Goal: Information Seeking & Learning: Learn about a topic

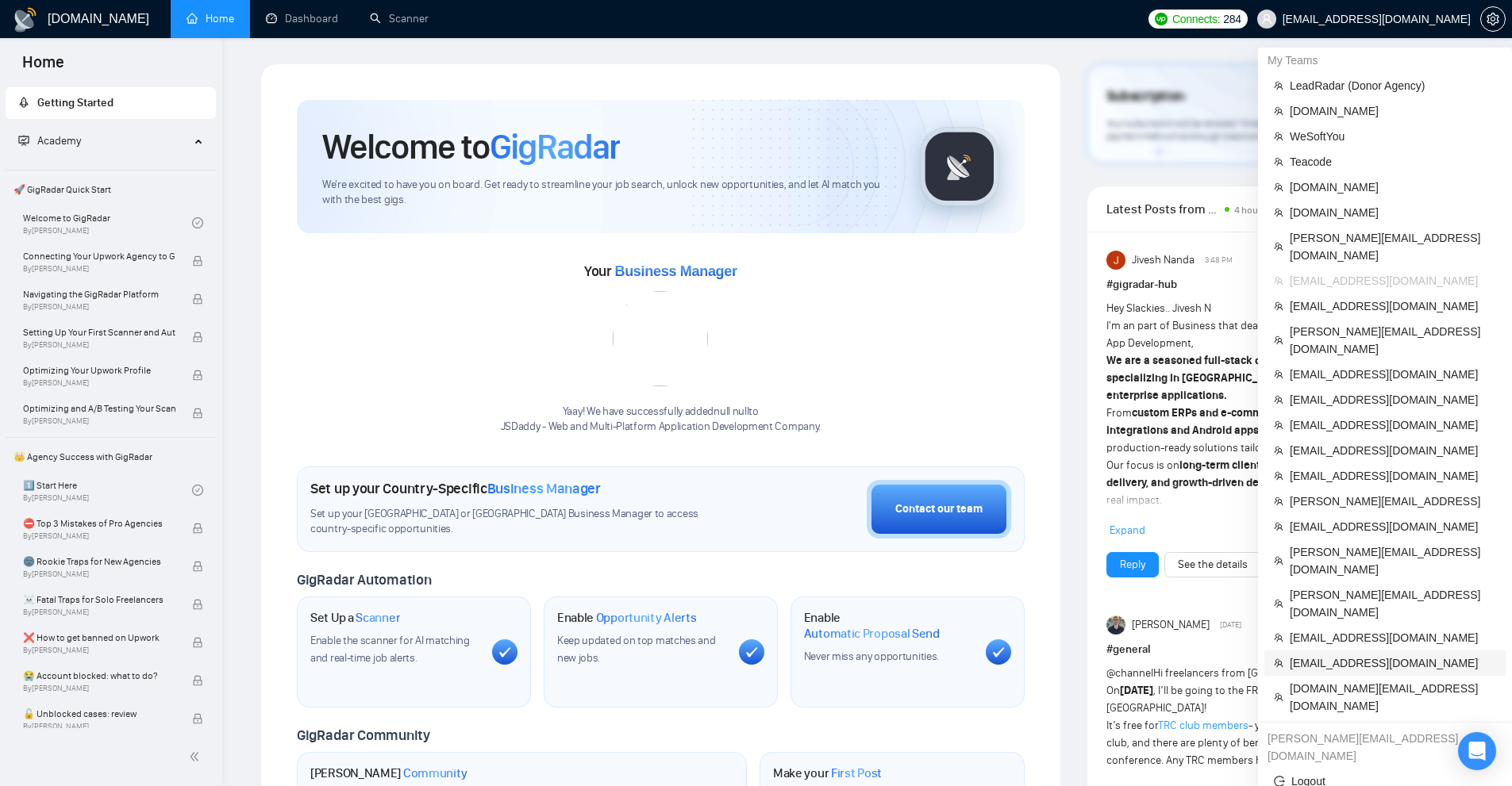
click at [1394, 654] on span "[EMAIL_ADDRESS][DOMAIN_NAME]" at bounding box center [1393, 663] width 207 height 17
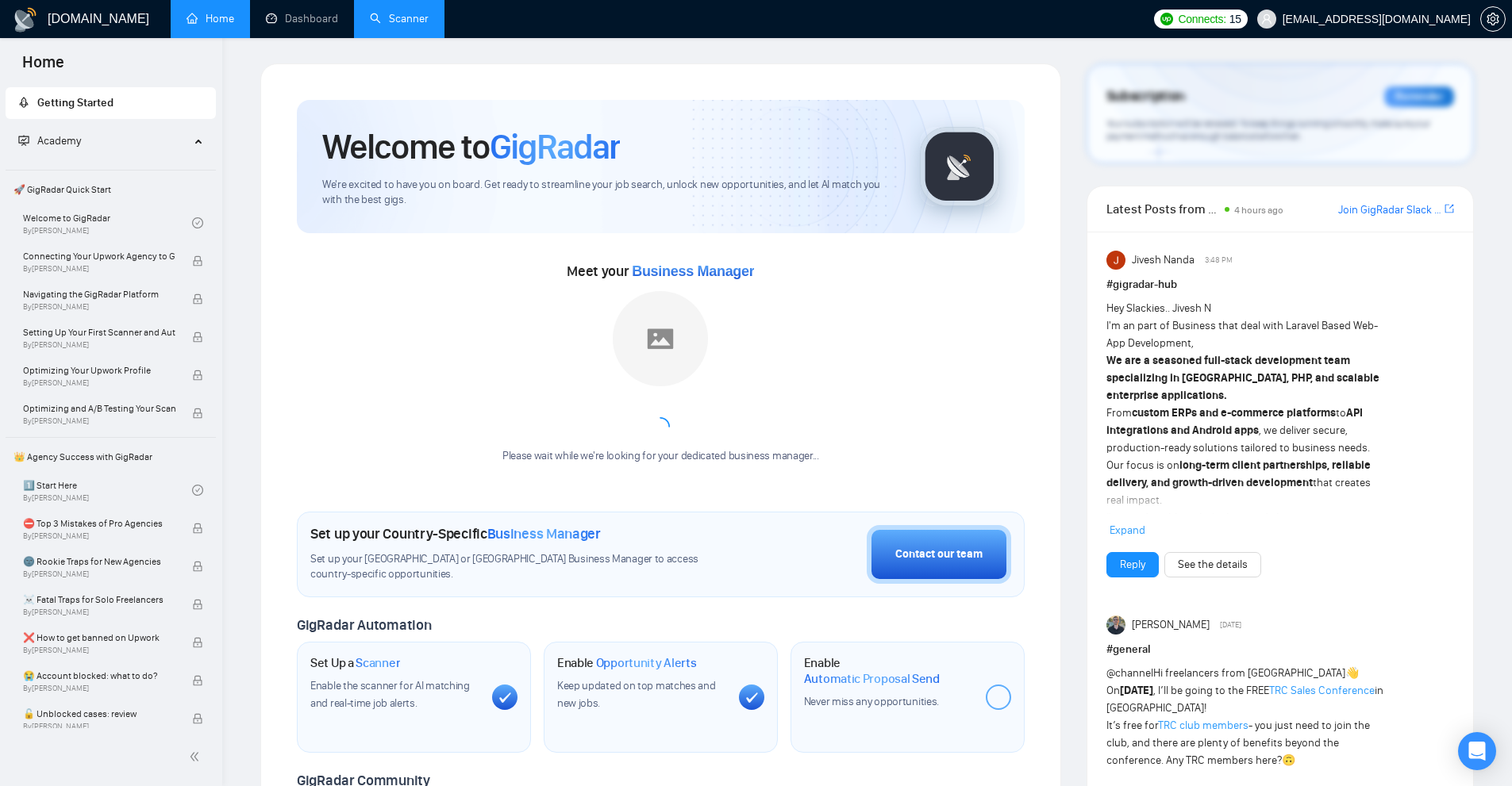
click at [377, 12] on link "Scanner" at bounding box center [399, 19] width 58 height 14
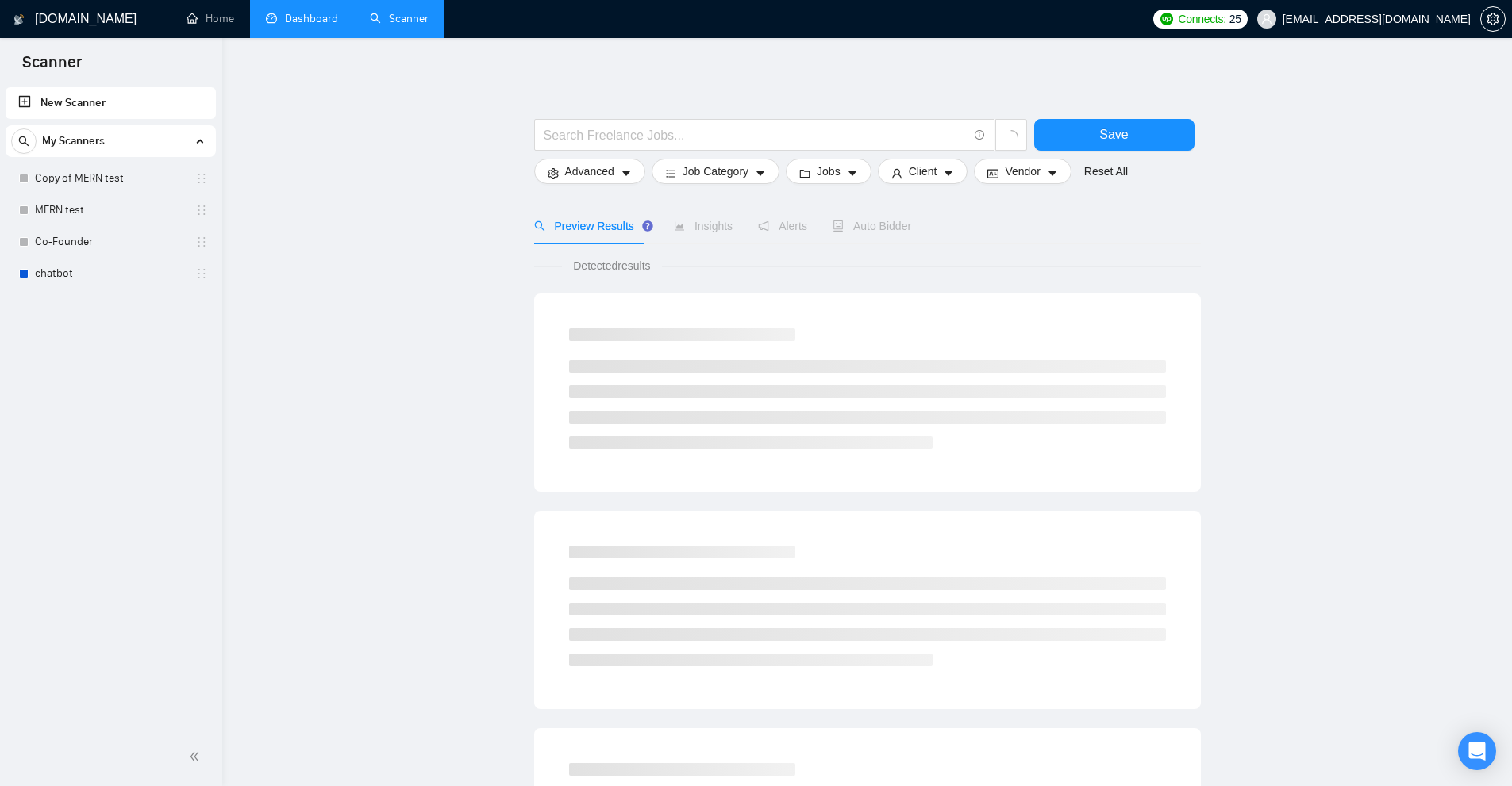
click at [299, 26] on link "Dashboard" at bounding box center [302, 19] width 72 height 14
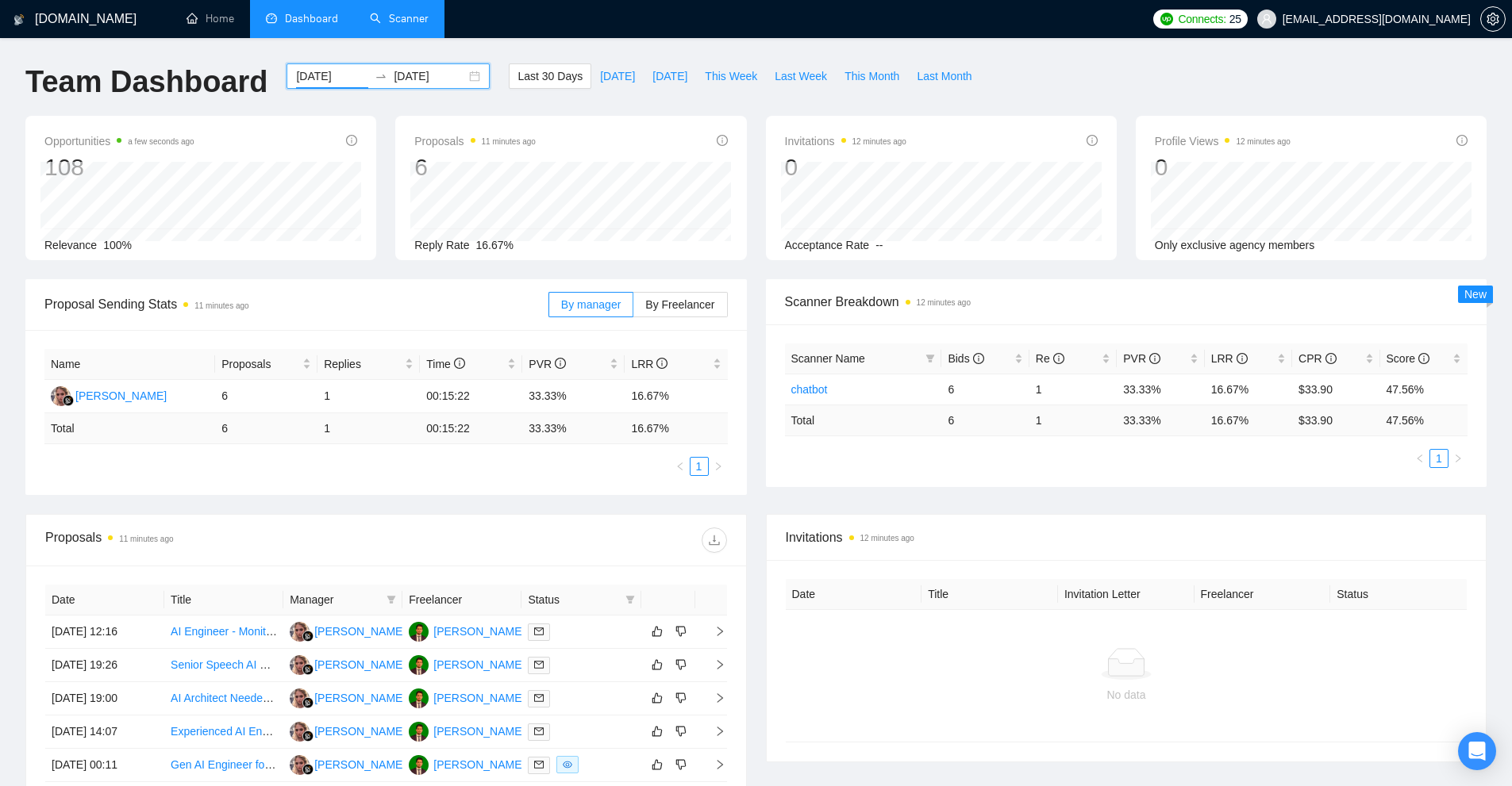
click at [343, 75] on input "[DATE]" at bounding box center [332, 76] width 72 height 17
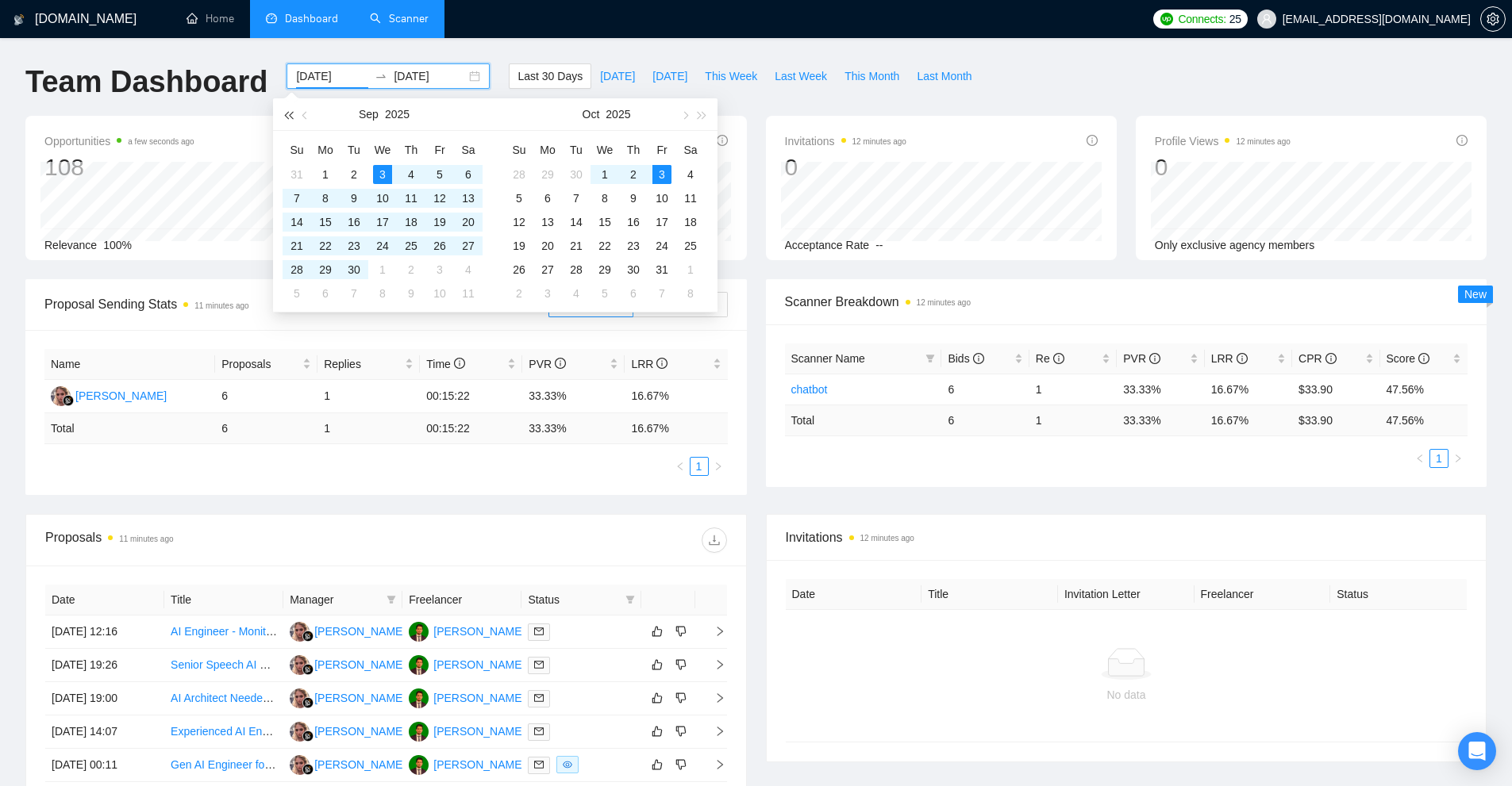
click at [292, 121] on button "button" at bounding box center [288, 114] width 17 height 32
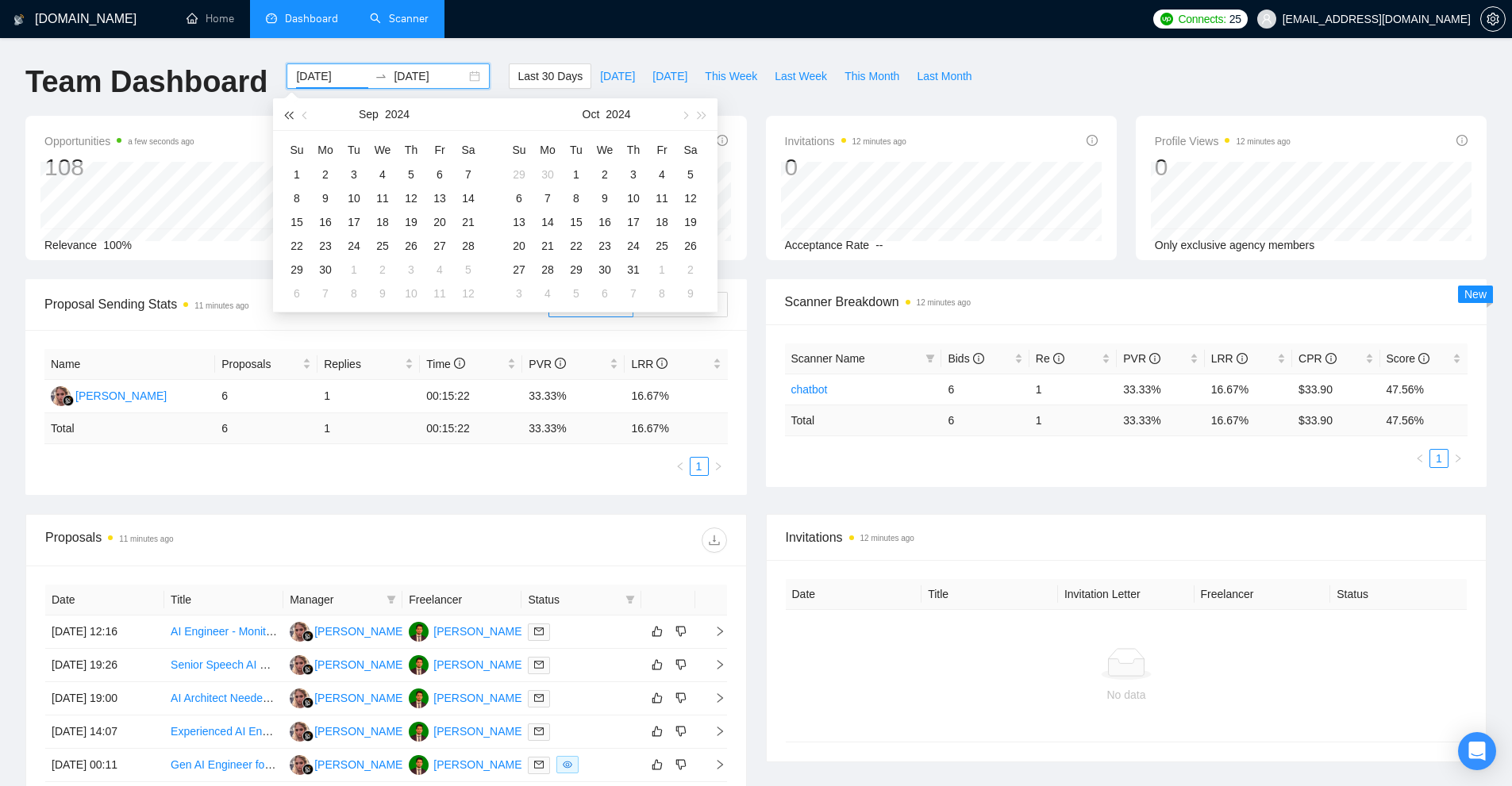
click at [292, 121] on button "button" at bounding box center [288, 114] width 17 height 32
type input "[DATE]"
click at [410, 174] on div "1" at bounding box center [411, 174] width 19 height 19
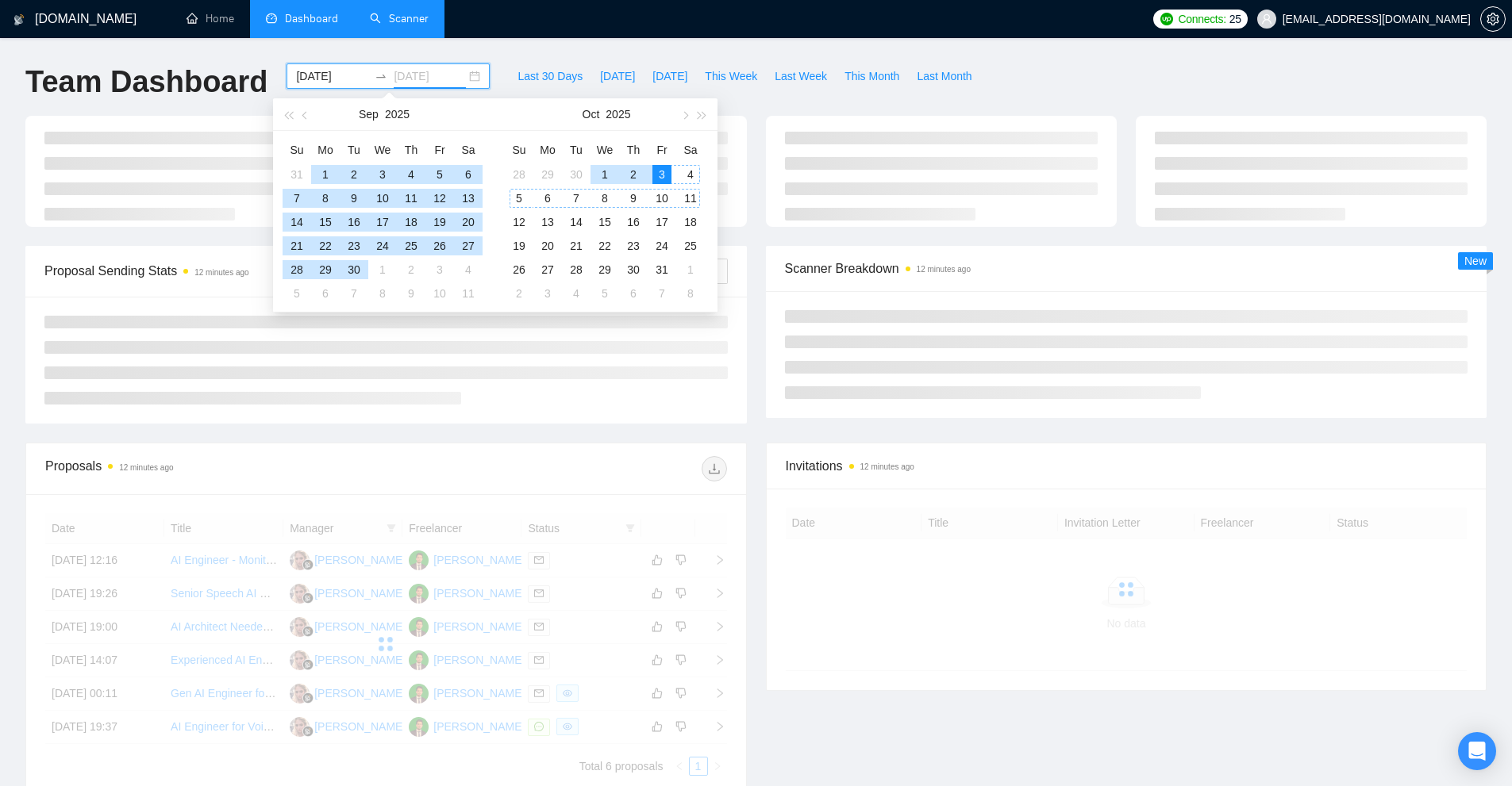
type input "[DATE]"
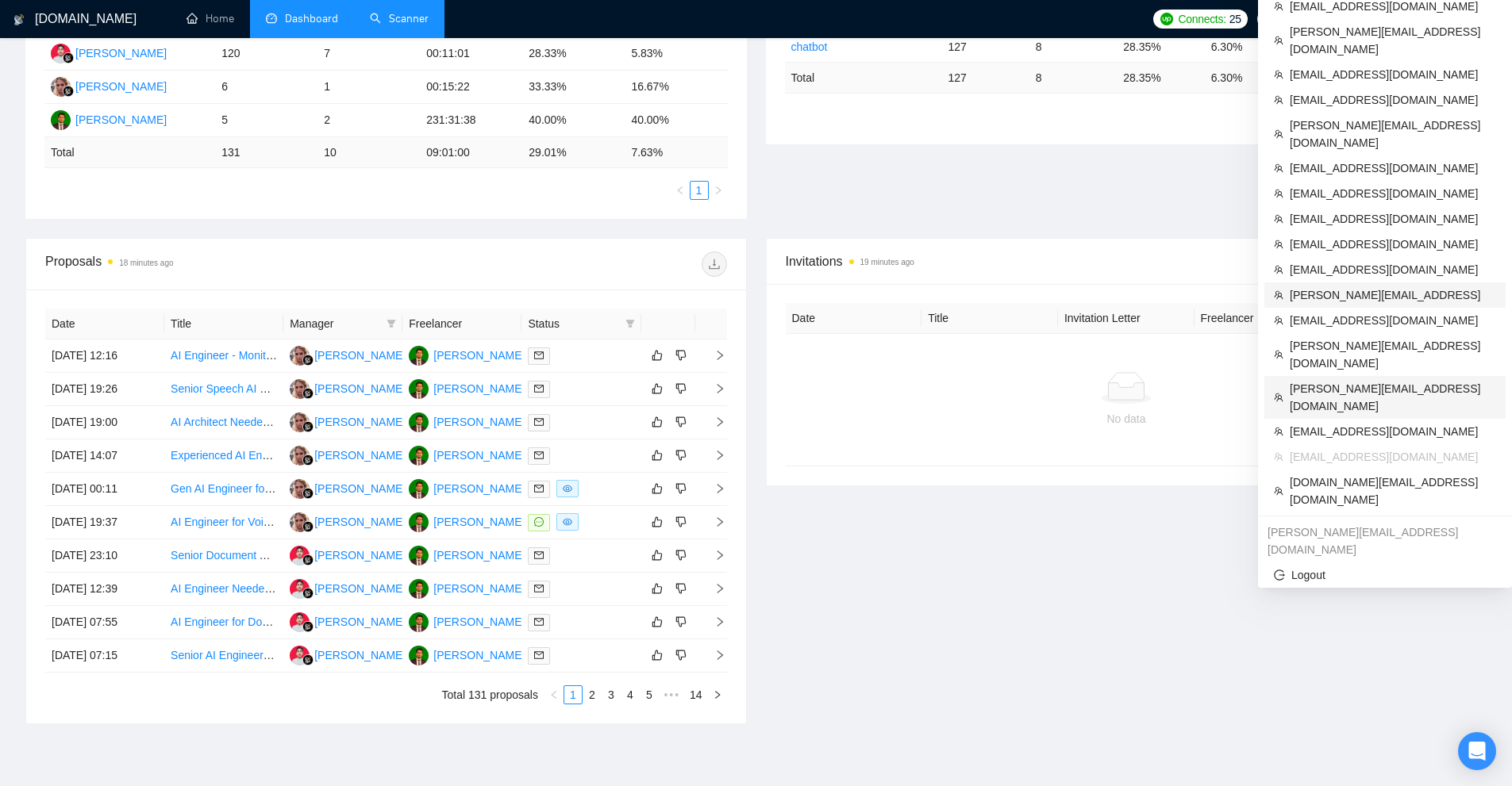
scroll to position [263, 0]
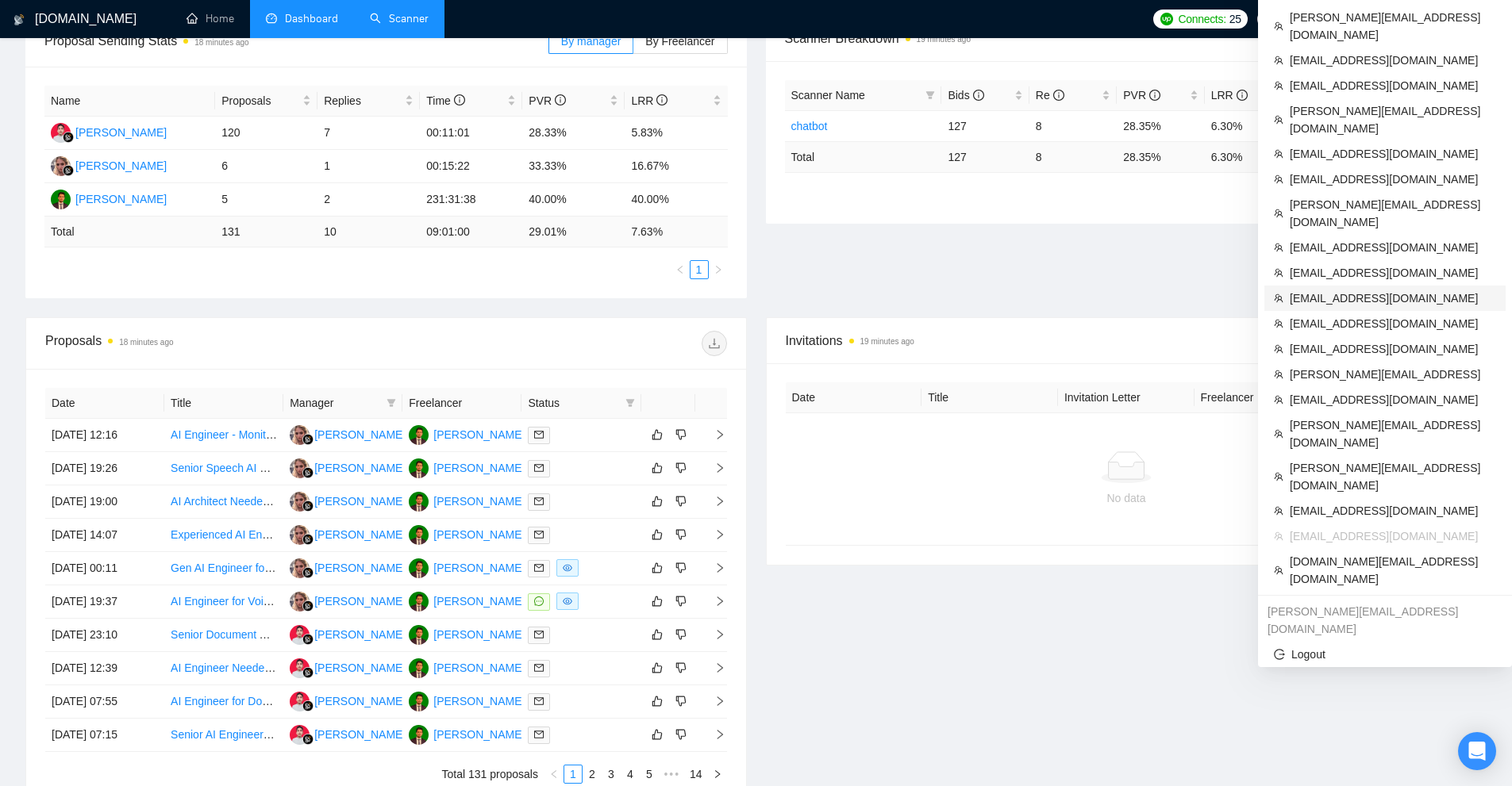
click at [1336, 290] on span "[EMAIL_ADDRESS][DOMAIN_NAME]" at bounding box center [1393, 298] width 207 height 17
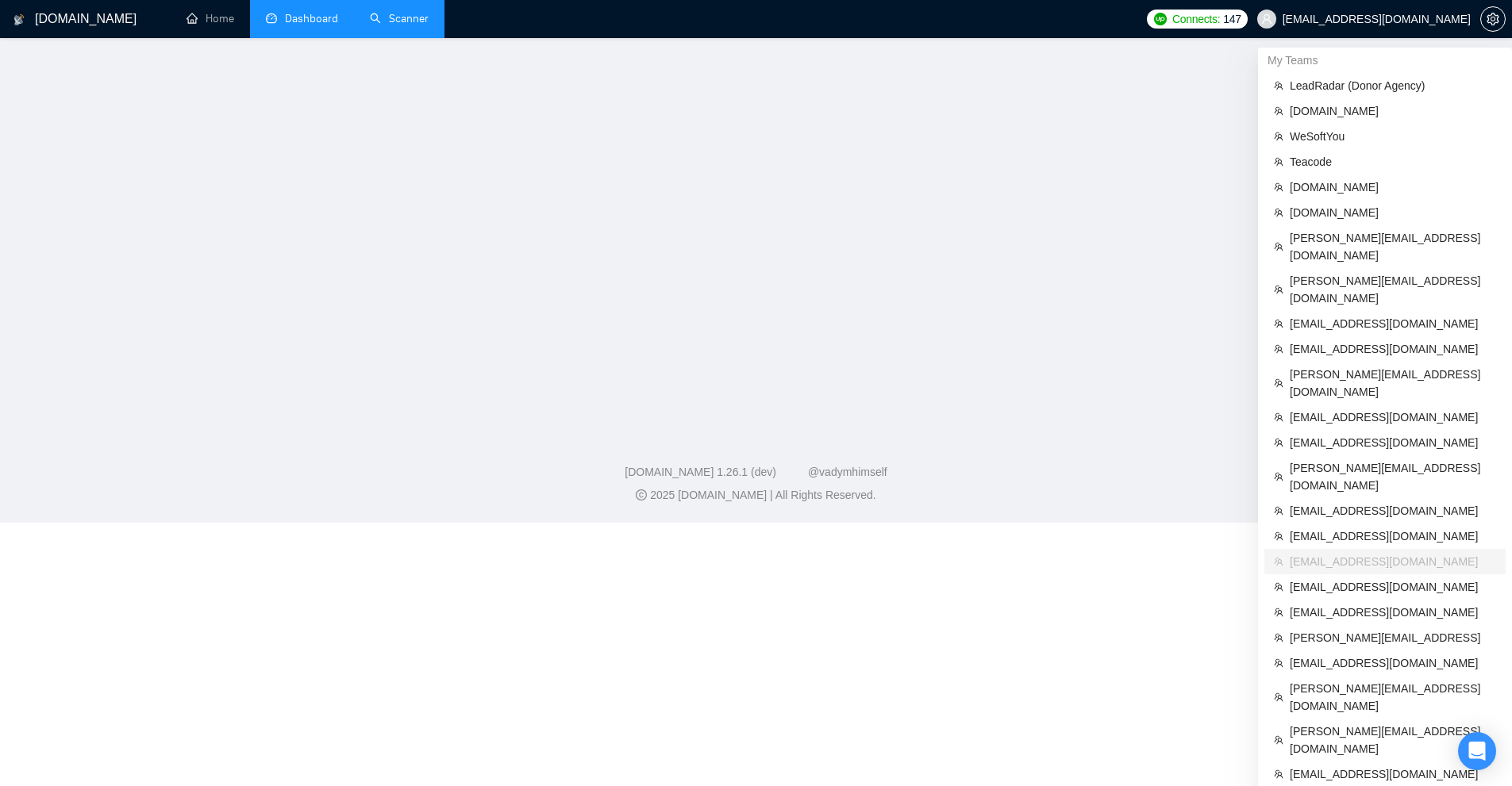
scroll to position [460, 0]
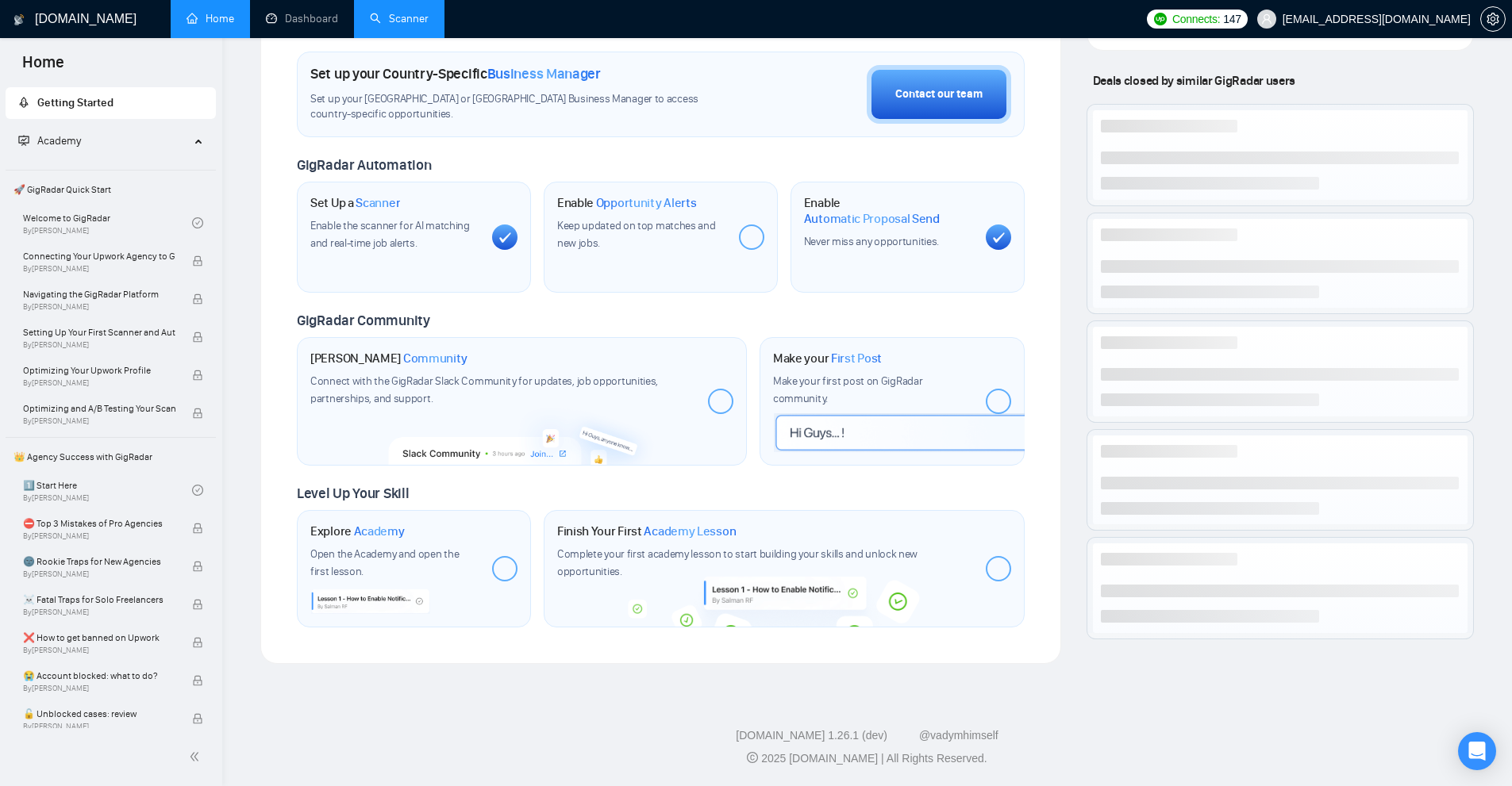
click at [395, 26] on link "Scanner" at bounding box center [399, 19] width 58 height 14
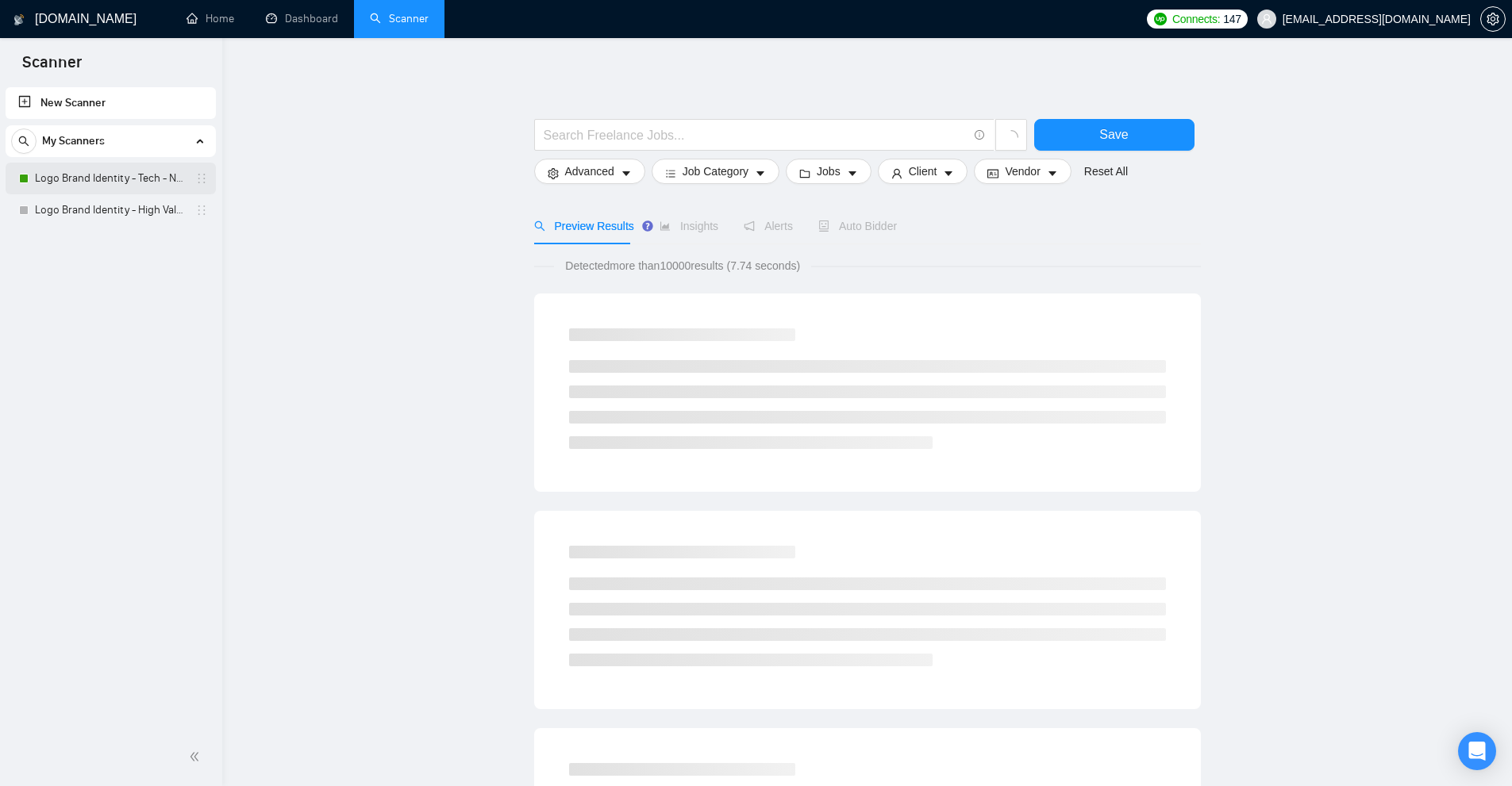
click at [136, 187] on link "Logo Brand Identity - Tech - NEW" at bounding box center [111, 178] width 151 height 32
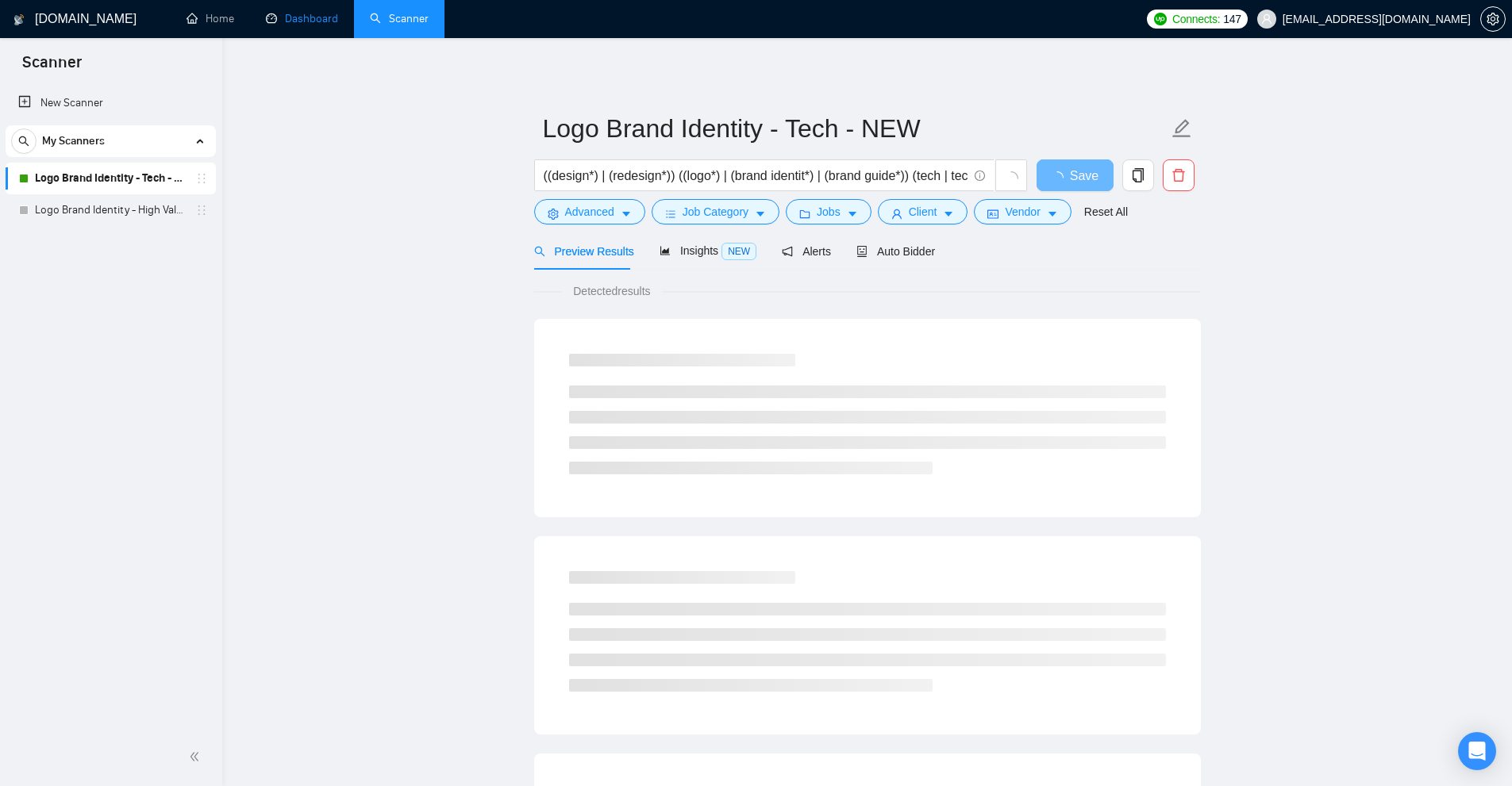
click at [304, 26] on link "Dashboard" at bounding box center [302, 19] width 72 height 14
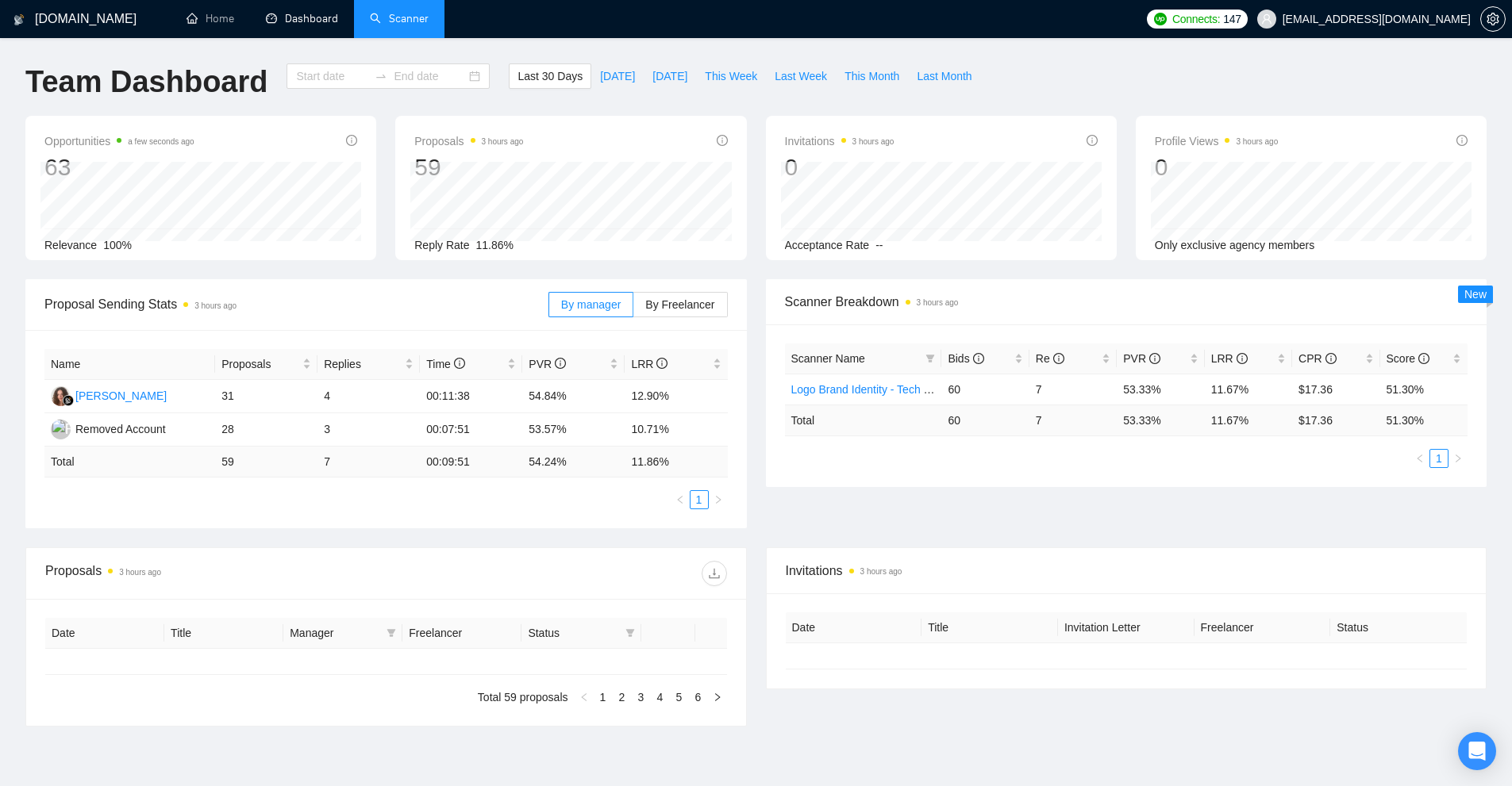
type input "[DATE]"
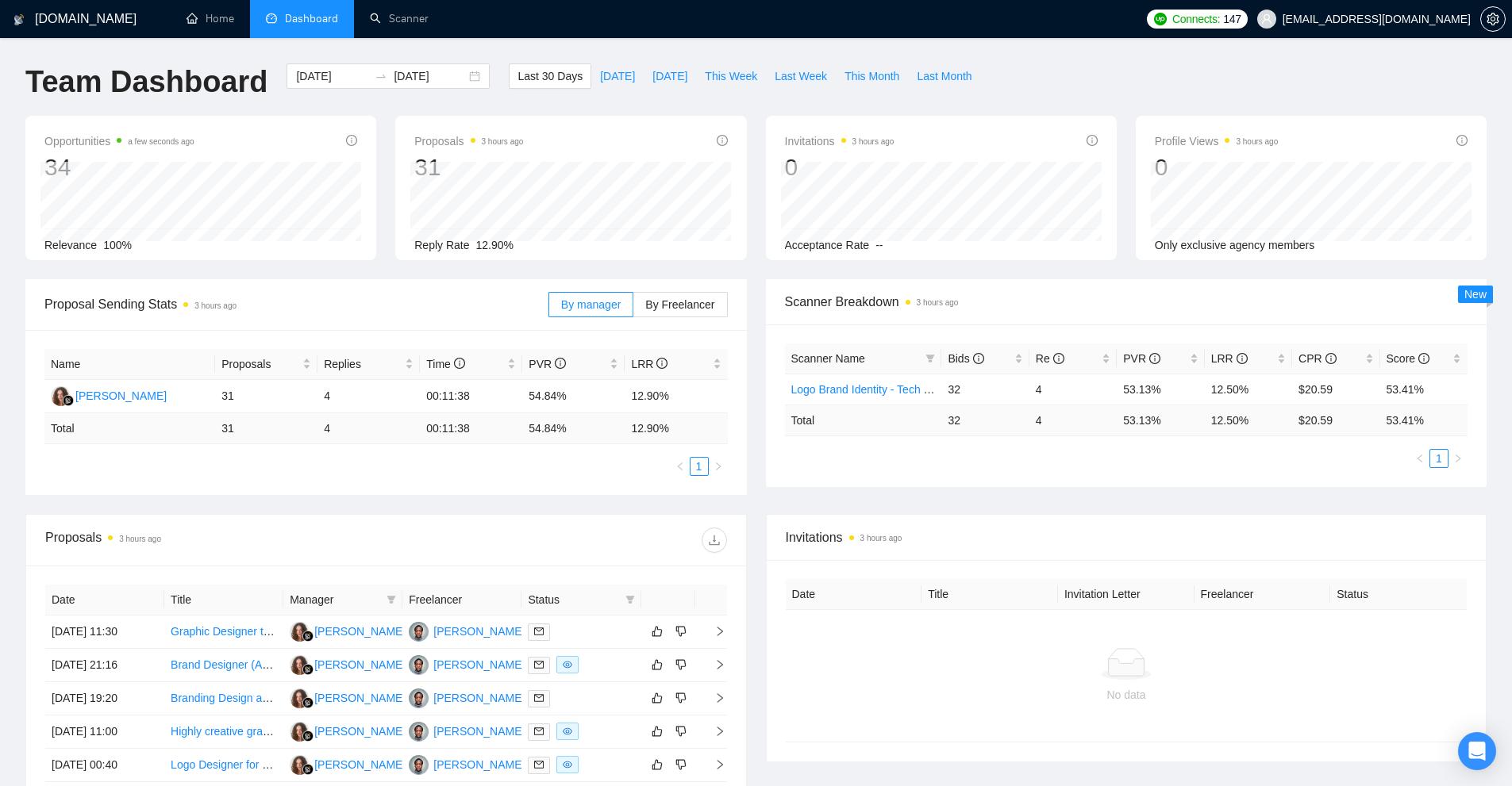
scroll to position [356, 0]
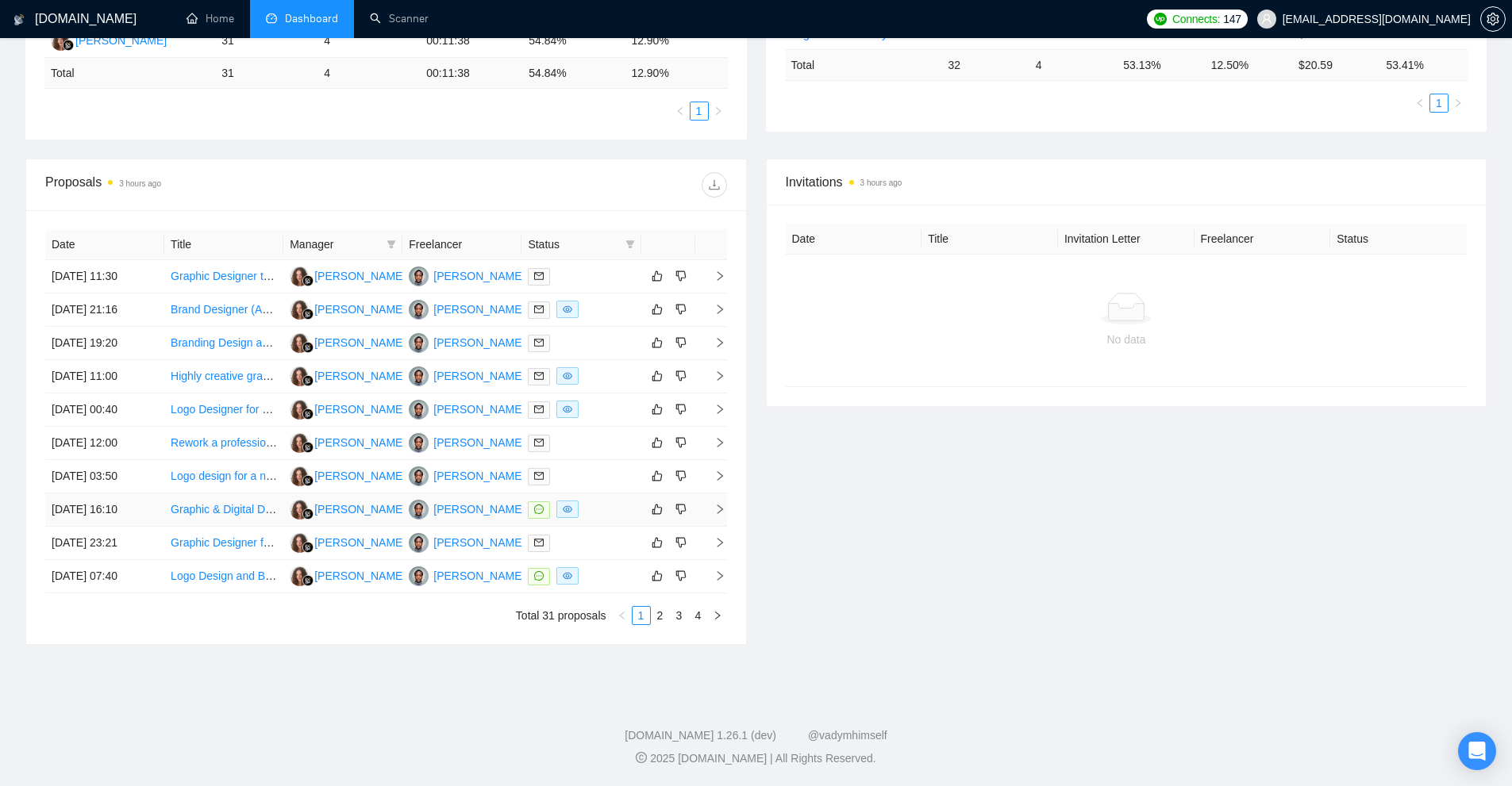
click at [350, 513] on div "[PERSON_NAME]" at bounding box center [359, 509] width 91 height 17
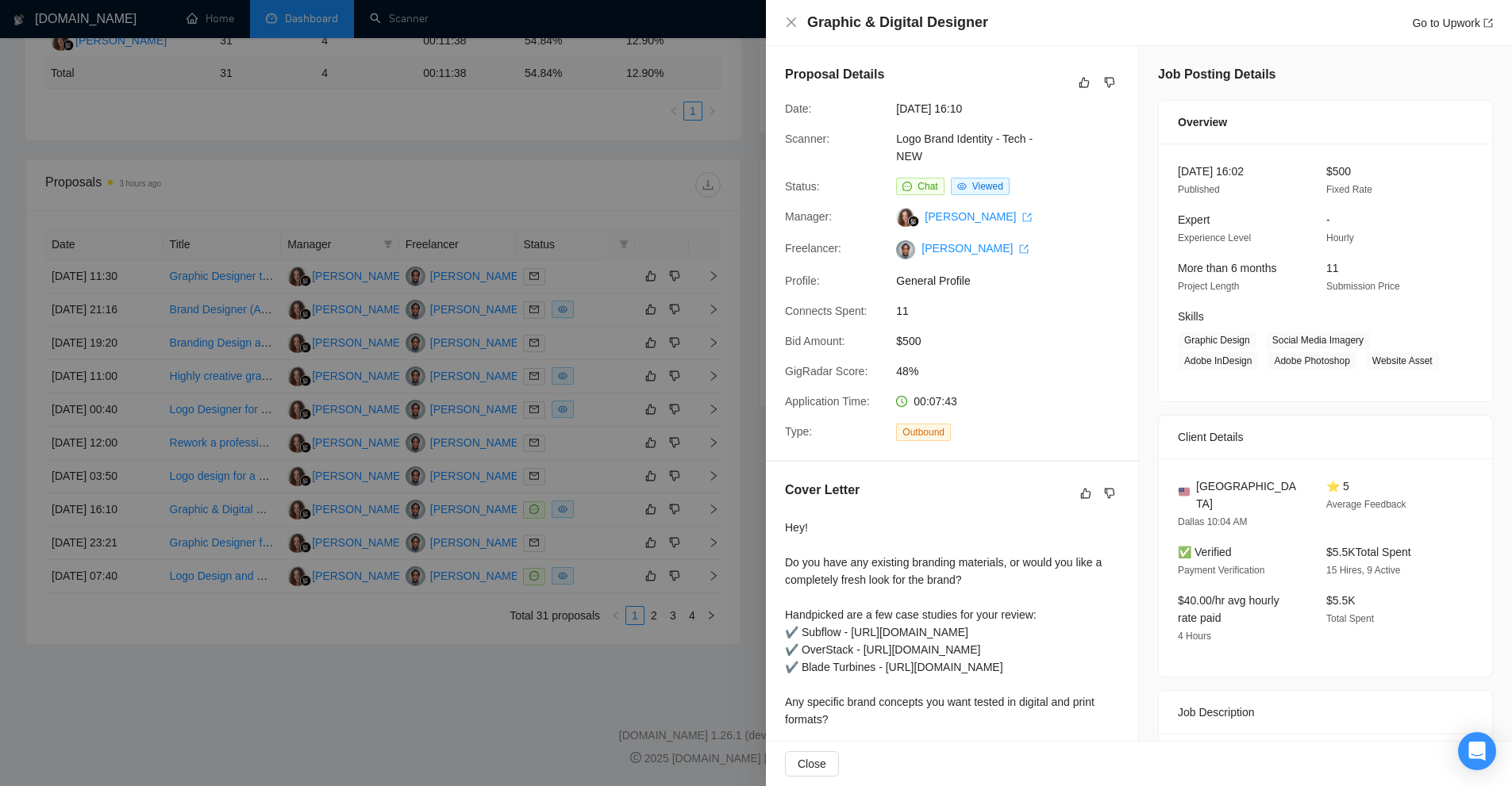
click at [438, 111] on div at bounding box center [756, 393] width 1512 height 786
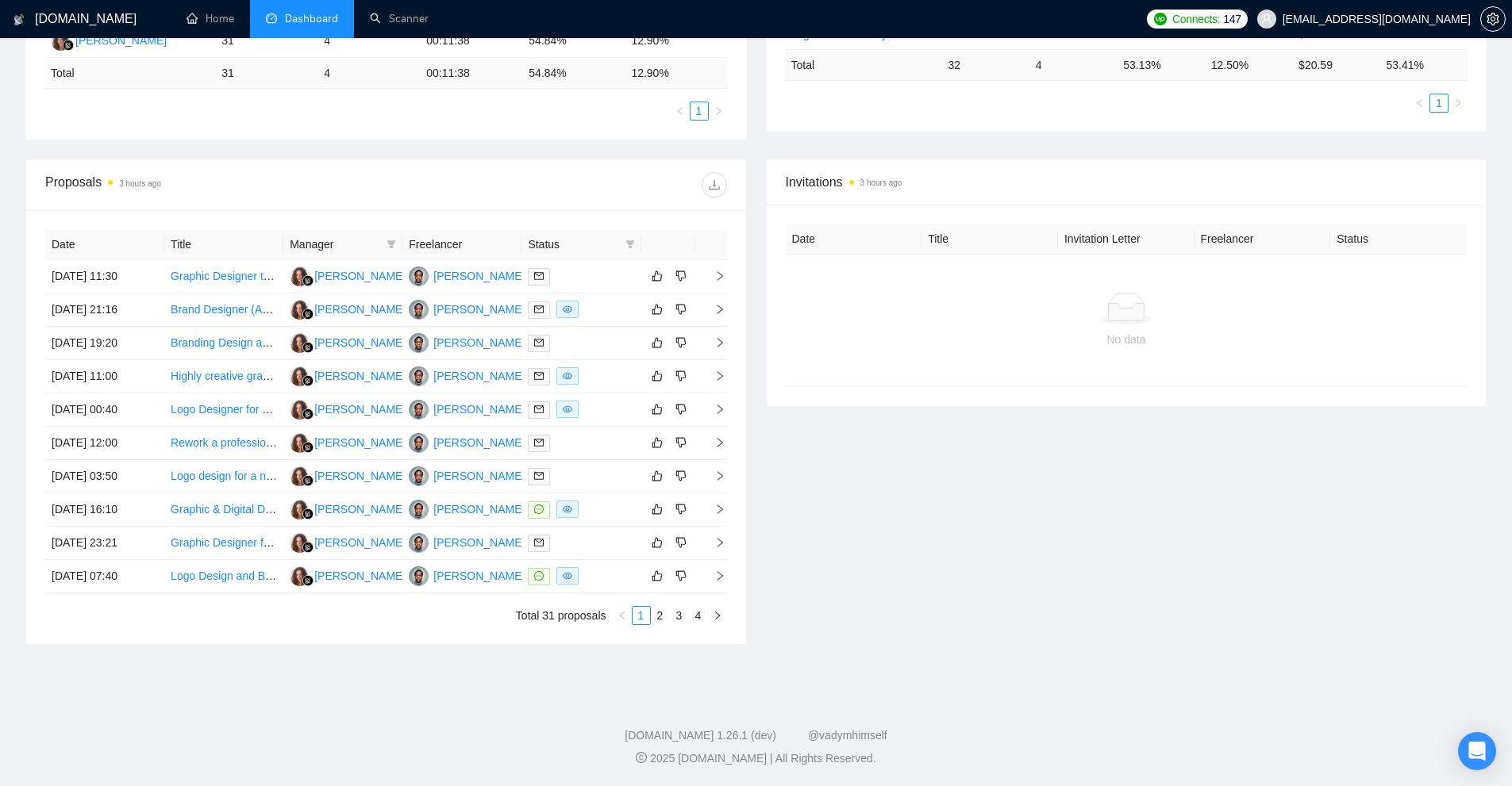
scroll to position [0, 0]
